Goal: Transaction & Acquisition: Purchase product/service

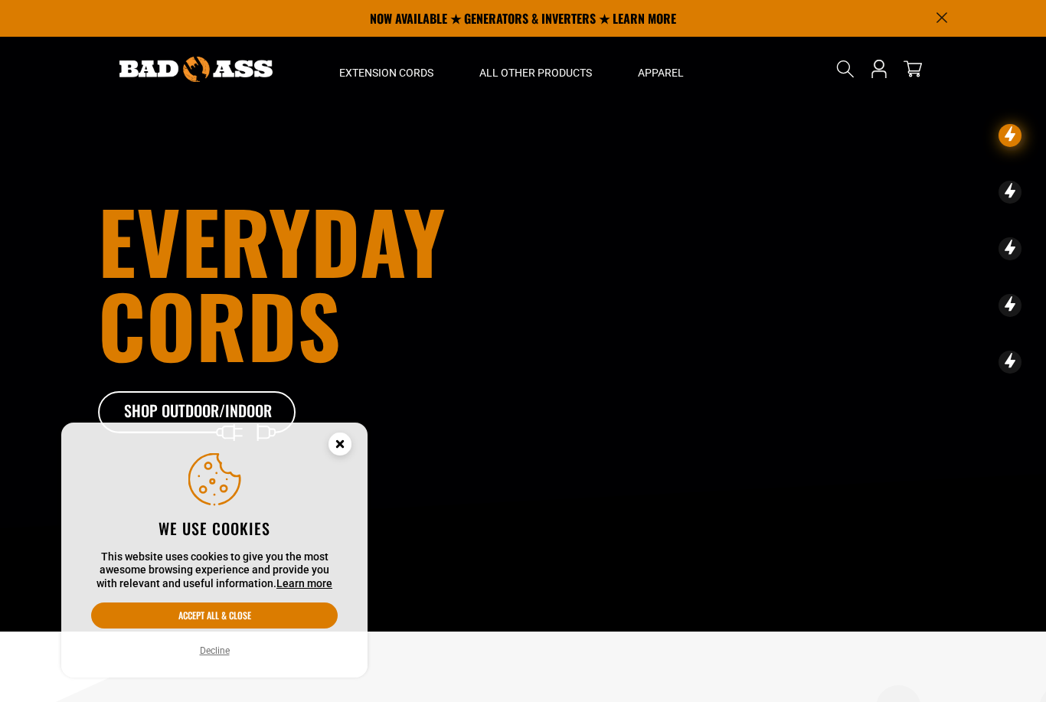
click at [330, 443] on circle "Cookie Consent" at bounding box center [339, 444] width 23 height 23
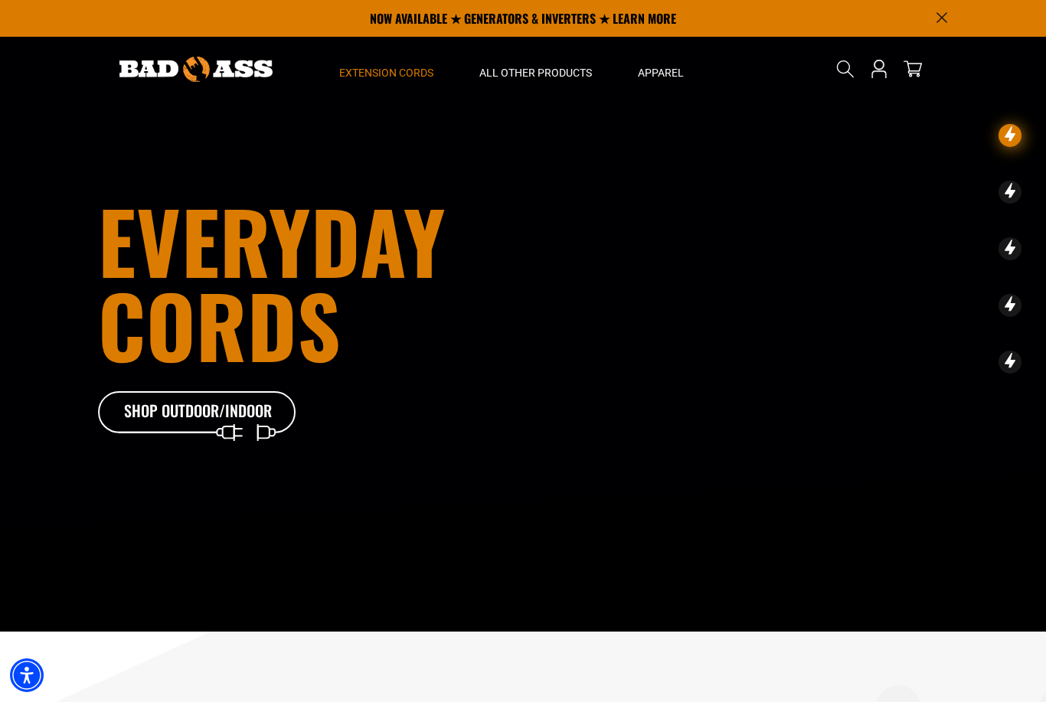
click at [403, 76] on span "Extension Cords" at bounding box center [386, 73] width 94 height 14
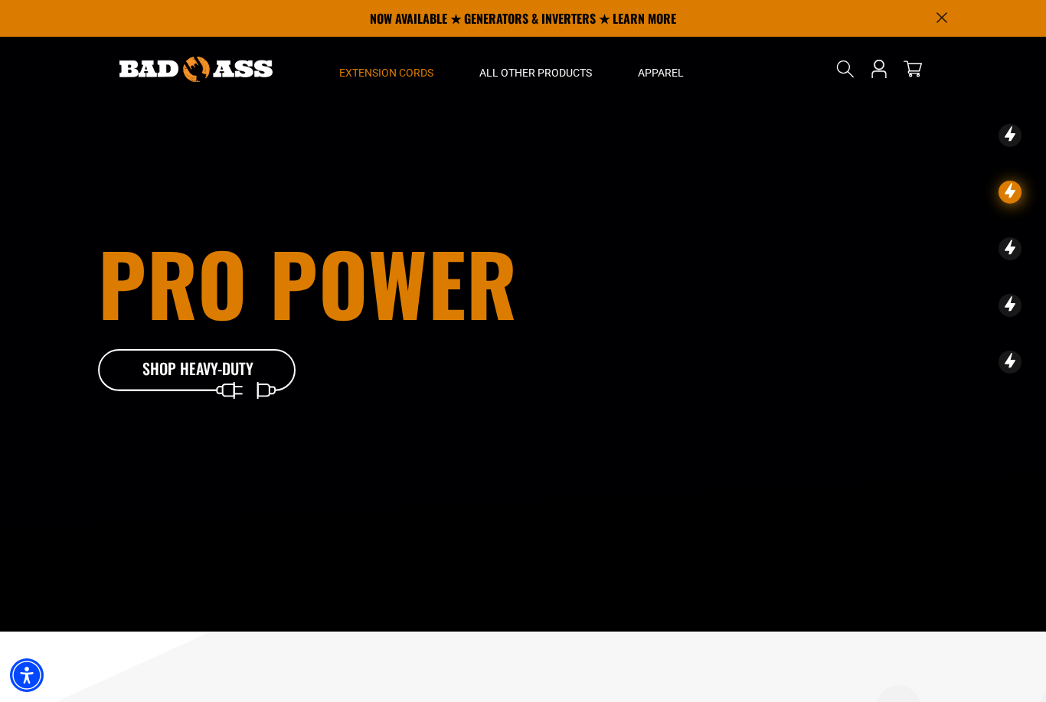
click at [400, 72] on span "Extension Cords" at bounding box center [386, 73] width 94 height 14
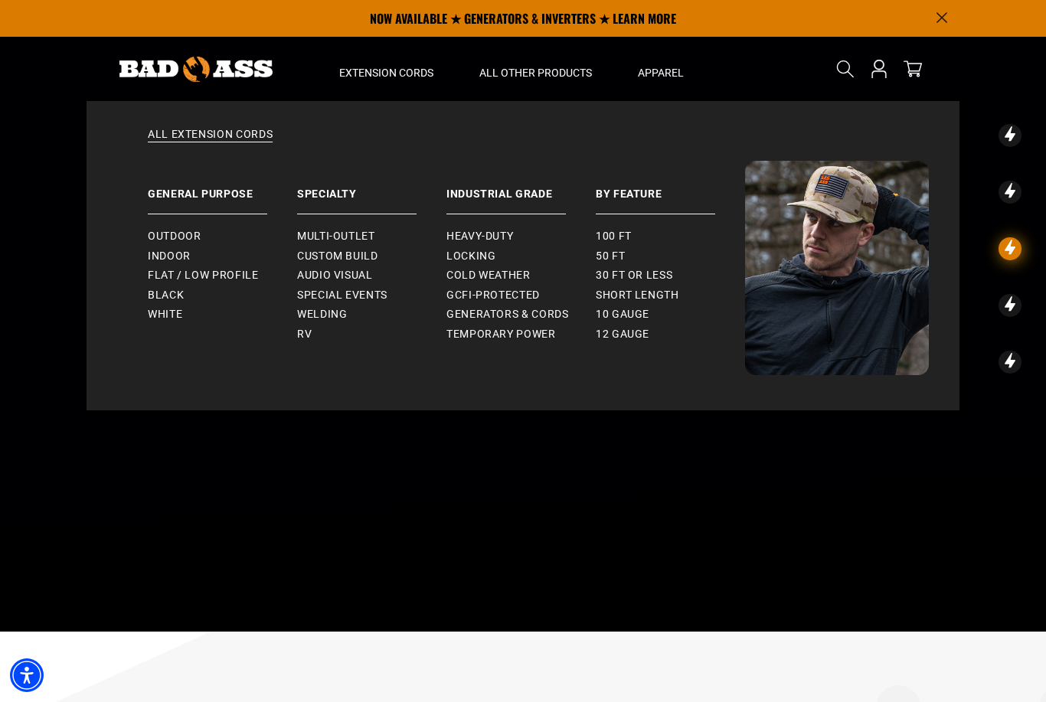
click at [516, 183] on link "Industrial Grade" at bounding box center [520, 188] width 149 height 54
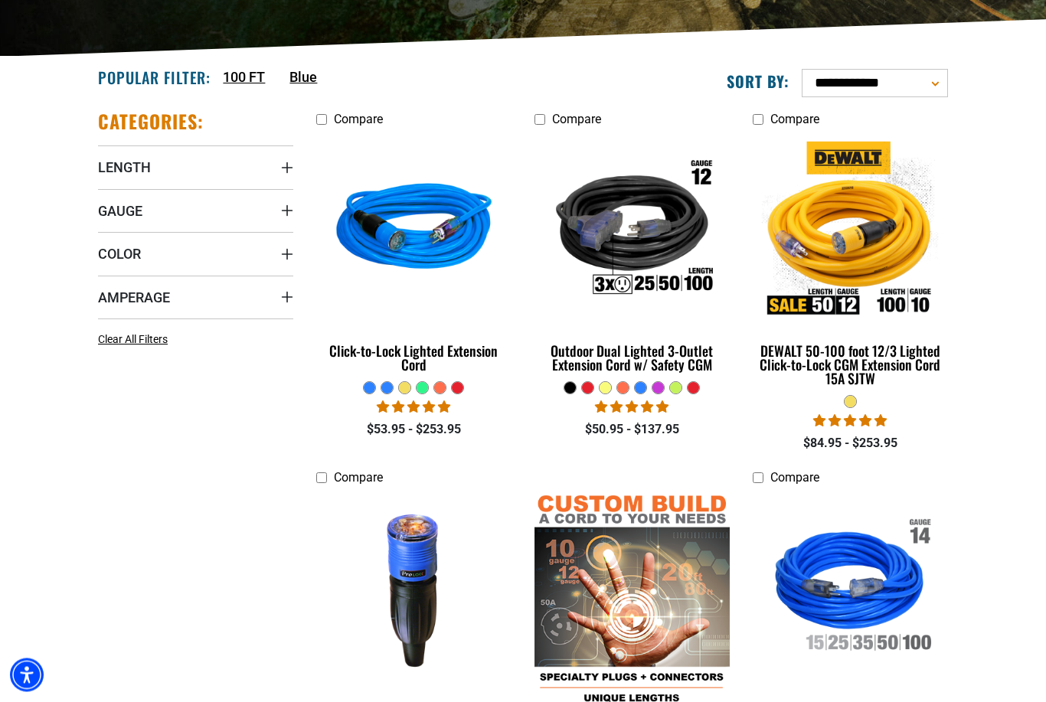
scroll to position [337, 0]
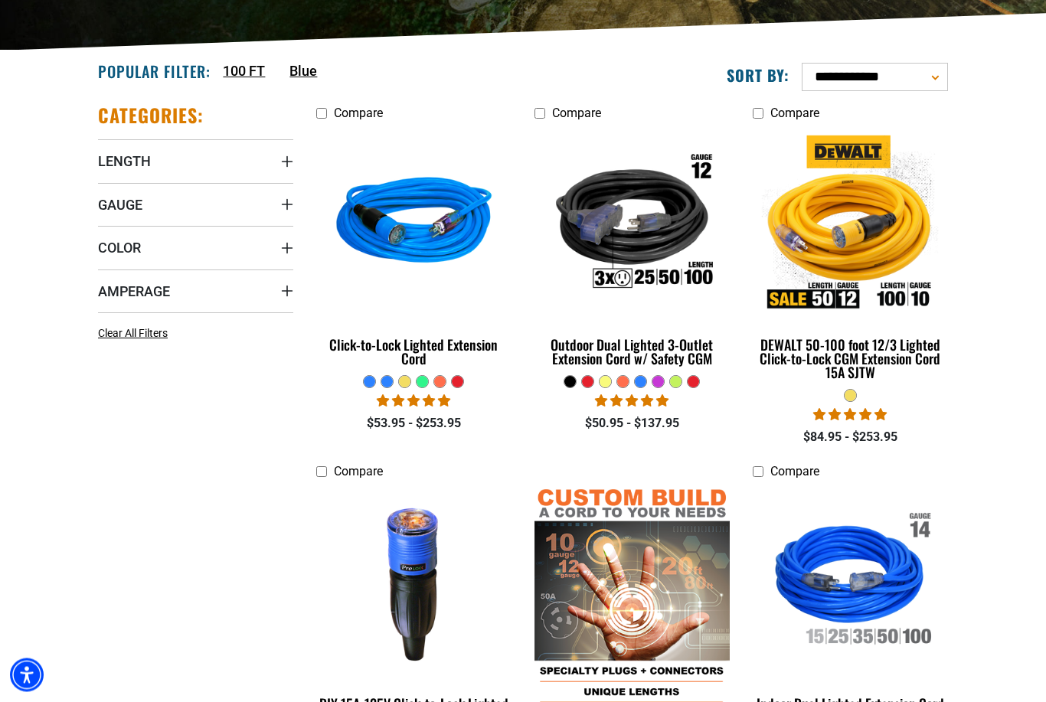
click at [446, 325] on link "Click-to-Lock Lighted Extension Cord" at bounding box center [413, 252] width 195 height 247
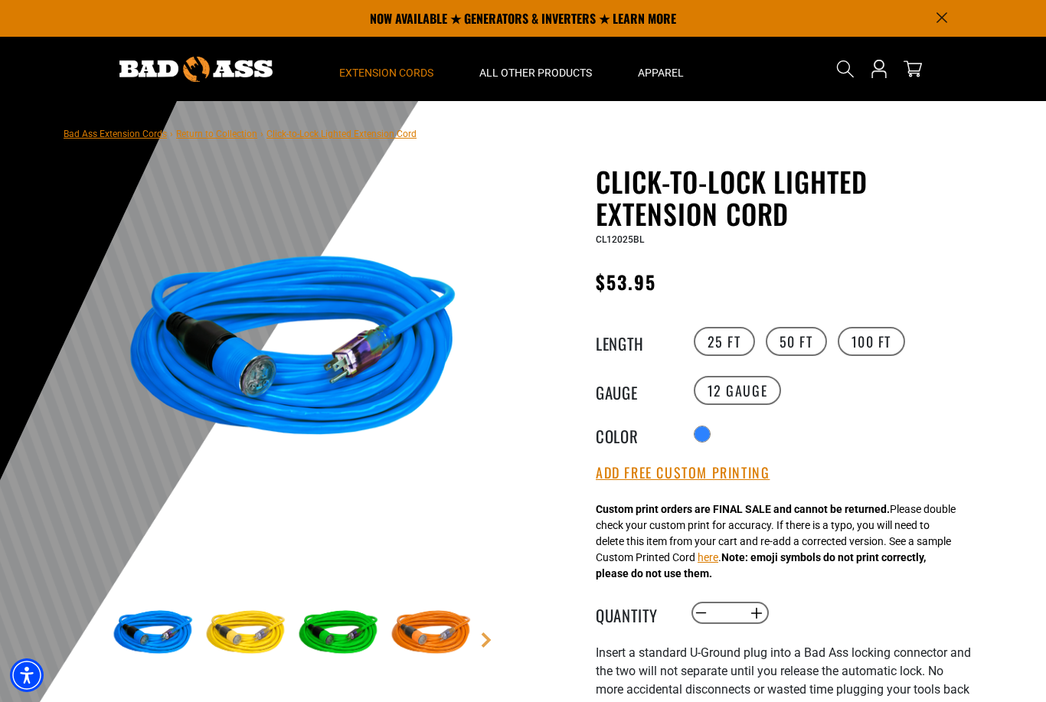
click at [380, 82] on summary "Extension Cords" at bounding box center [386, 69] width 140 height 64
click at [372, 64] on summary "Extension Cords" at bounding box center [386, 69] width 140 height 64
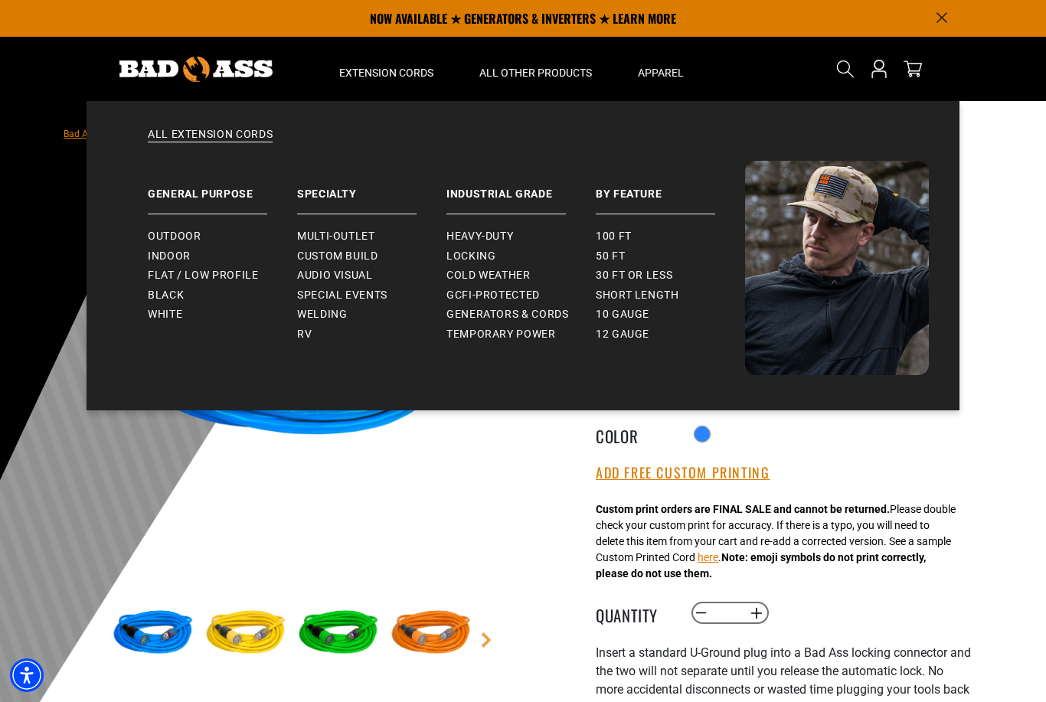
click at [465, 191] on link "Industrial Grade" at bounding box center [520, 188] width 149 height 54
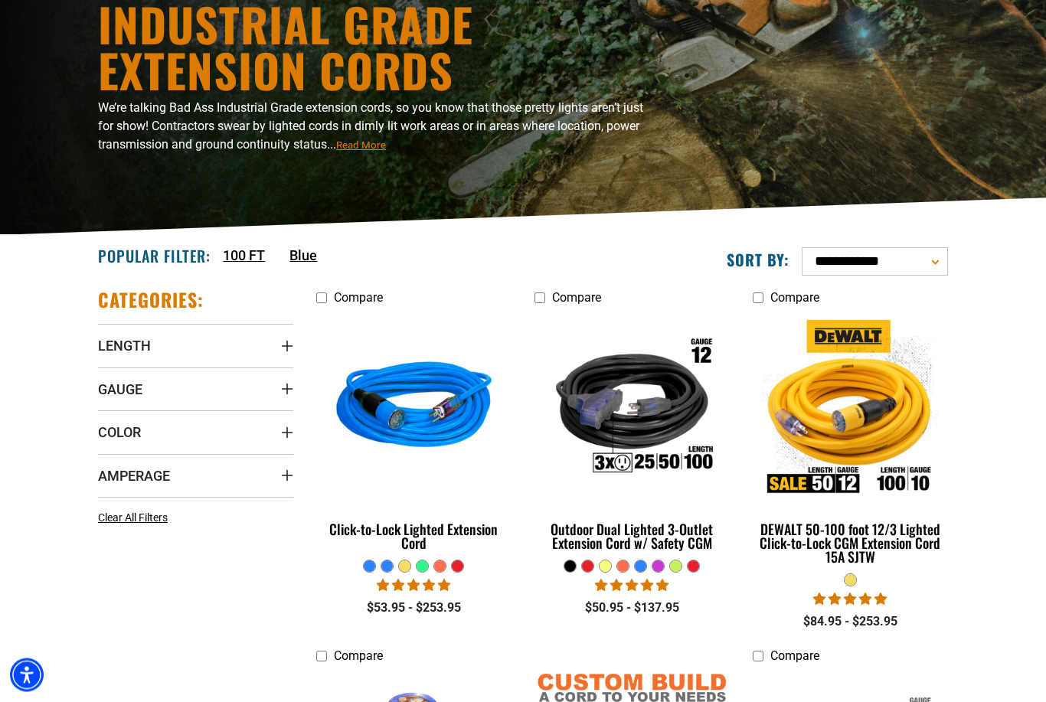
scroll to position [214, 0]
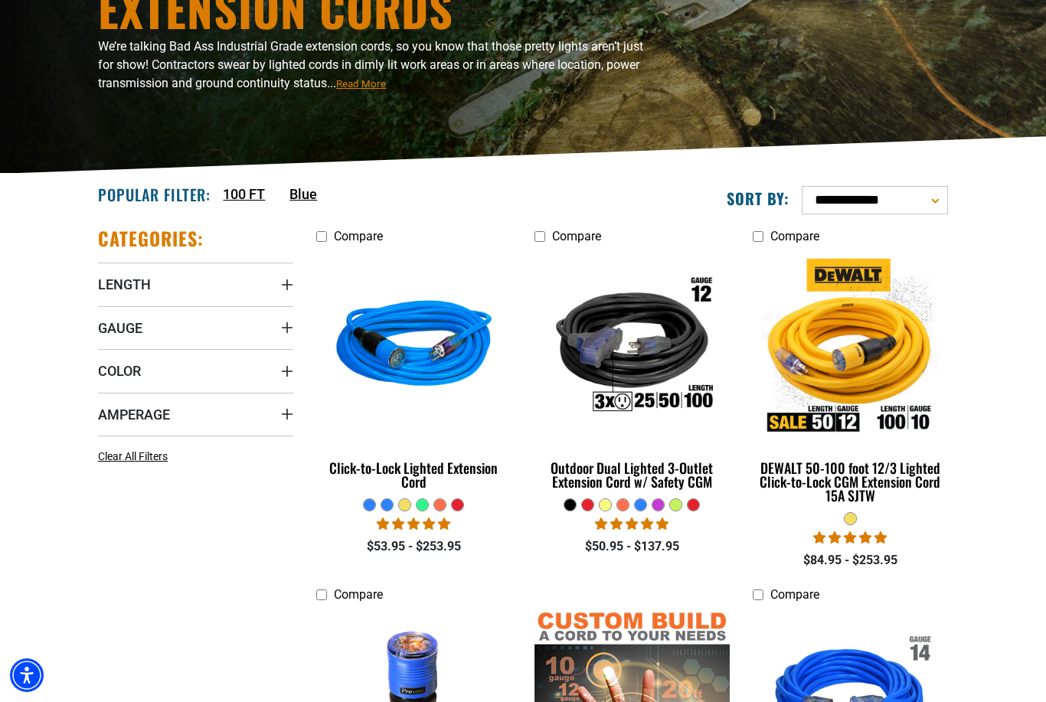
click at [384, 345] on img at bounding box center [414, 347] width 193 height 176
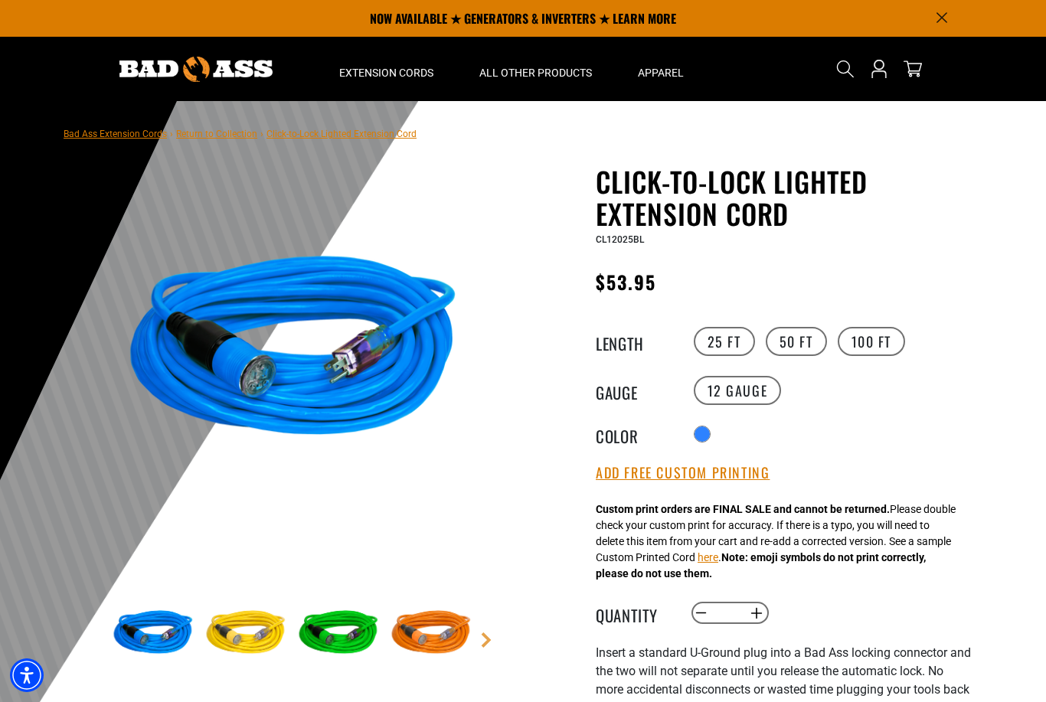
click at [893, 336] on label "100 FT" at bounding box center [872, 341] width 68 height 29
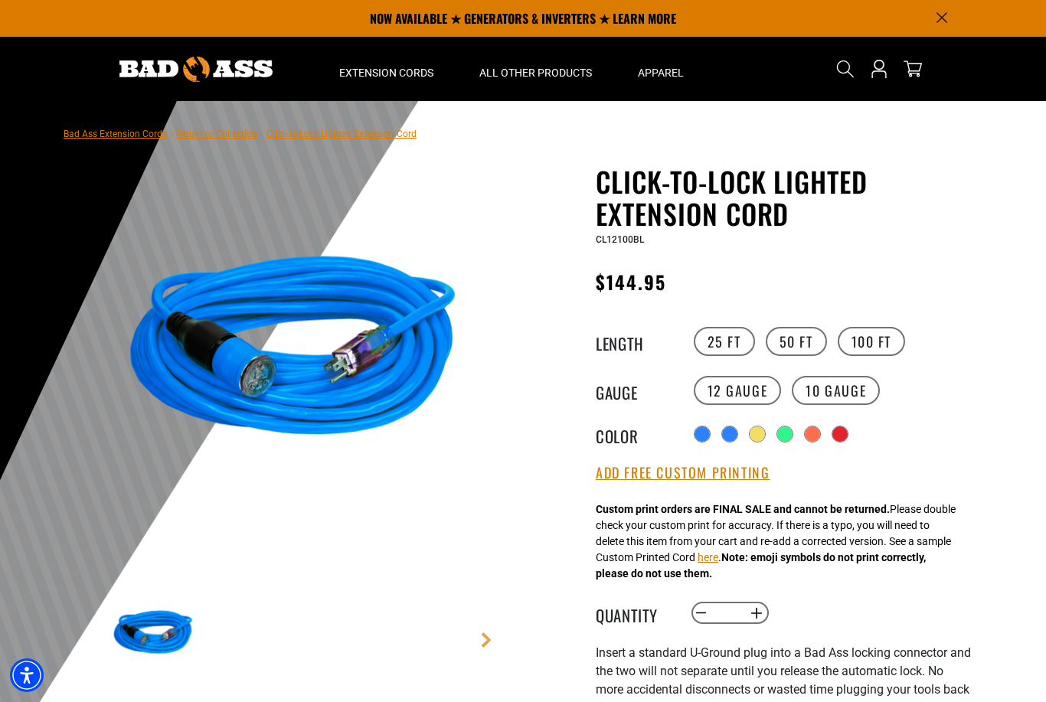
click at [801, 347] on label "50 FT" at bounding box center [796, 341] width 61 height 29
click at [736, 340] on label "25 FT" at bounding box center [724, 341] width 61 height 29
click at [795, 343] on label "50 FT" at bounding box center [796, 341] width 61 height 29
click at [781, 438] on div "products.product.variant_sold_out_or_unavailable" at bounding box center [784, 433] width 15 height 15
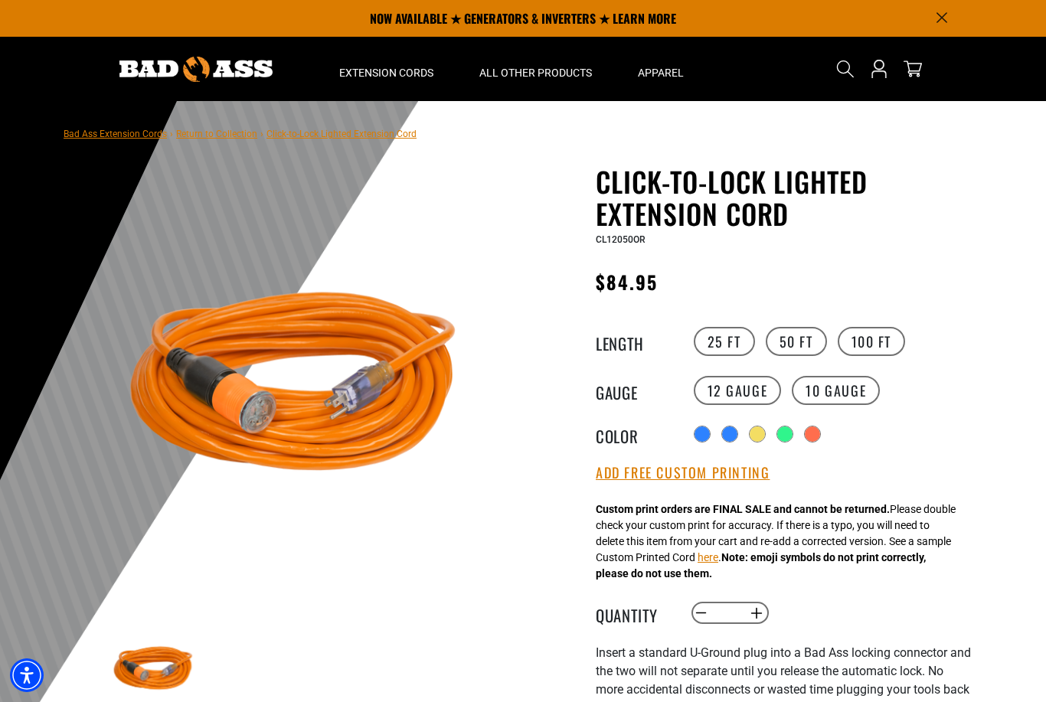
click at [786, 441] on div "products.product.variant_sold_out_or_unavailable" at bounding box center [784, 433] width 15 height 15
click at [818, 435] on div "products.product.variant_sold_out_or_unavailable" at bounding box center [812, 433] width 15 height 15
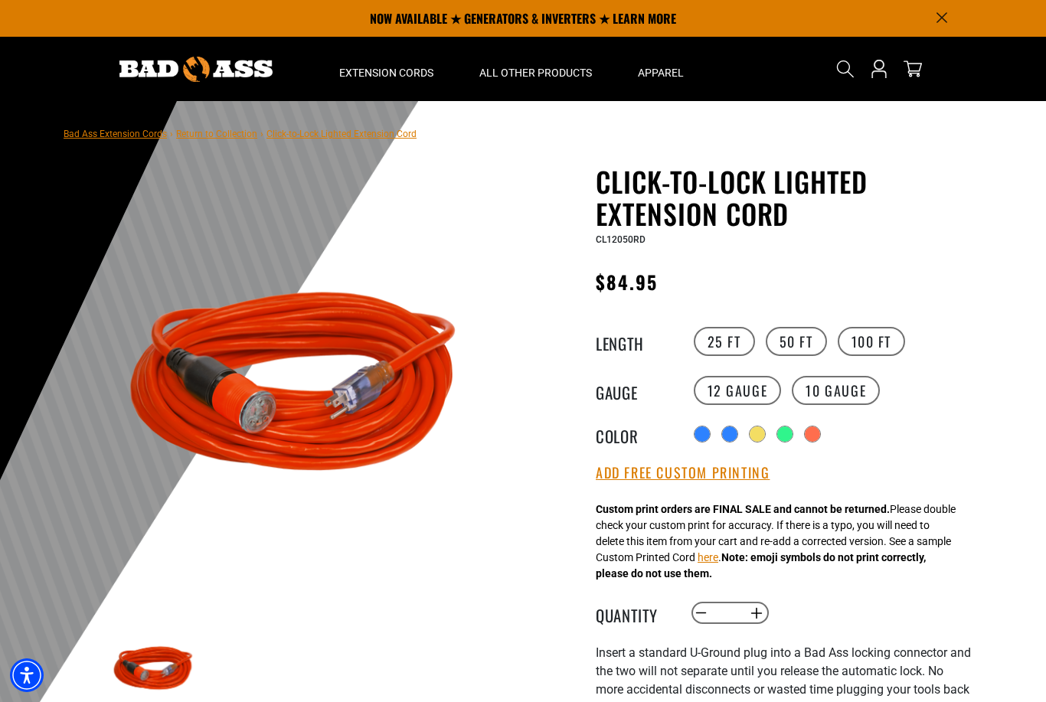
click at [782, 435] on div "products.product.variant_sold_out_or_unavailable" at bounding box center [784, 433] width 15 height 15
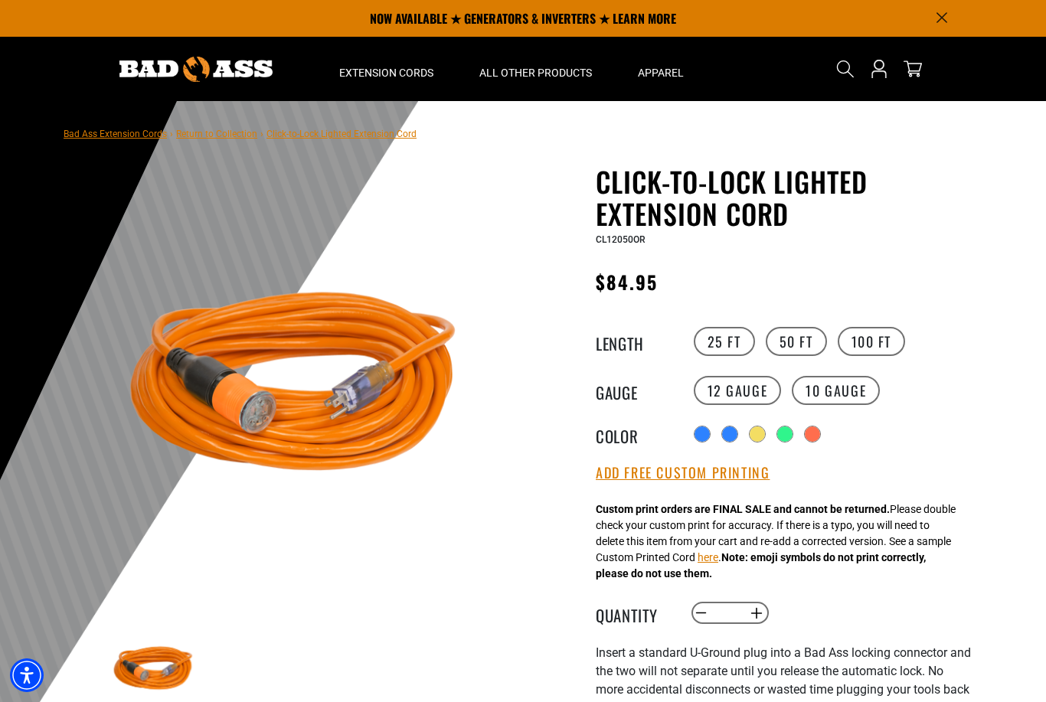
click at [782, 433] on div "products.product.variant_sold_out_or_unavailable" at bounding box center [784, 433] width 15 height 15
click at [884, 342] on label "100 FT" at bounding box center [872, 341] width 68 height 29
